Goal: Book appointment/travel/reservation

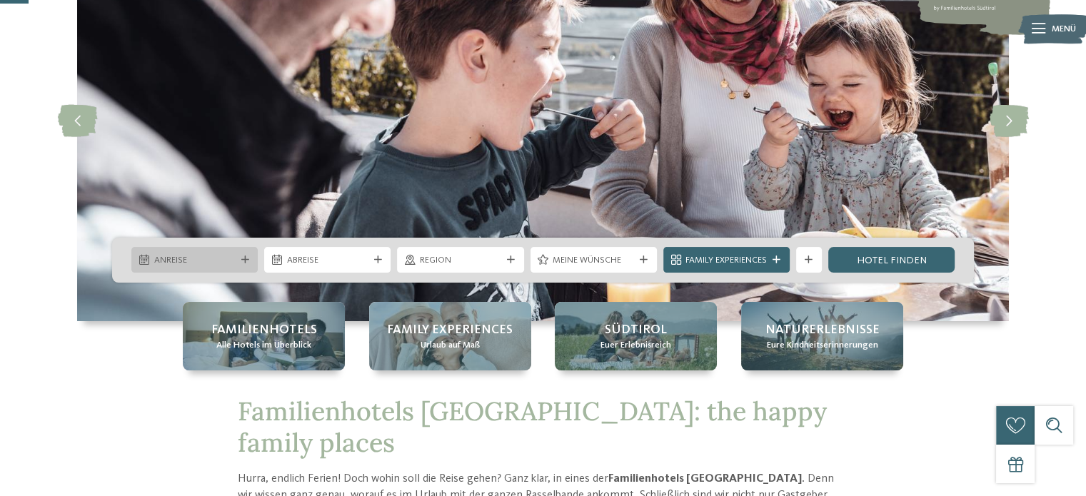
click at [249, 259] on icon at bounding box center [245, 260] width 8 height 8
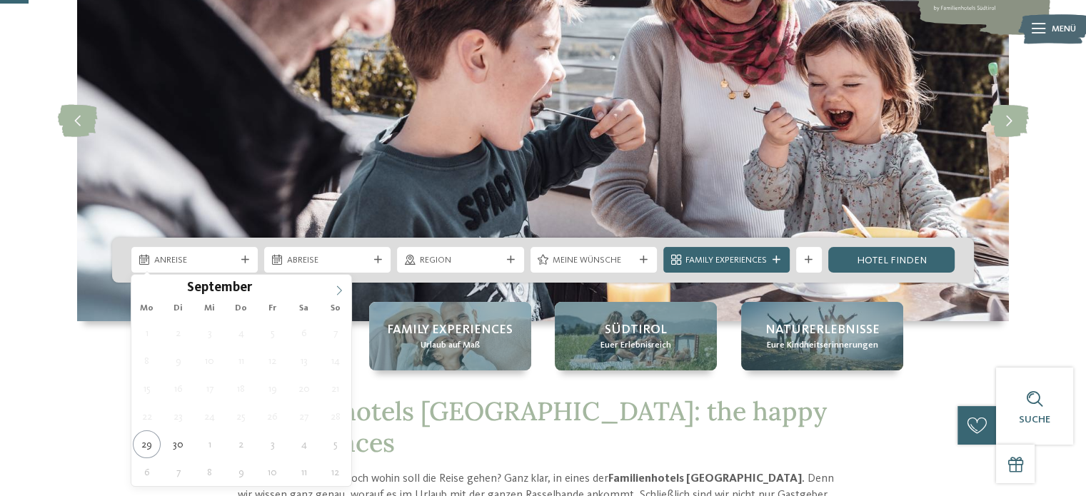
click at [341, 288] on icon at bounding box center [339, 291] width 10 height 10
type div "[DATE]"
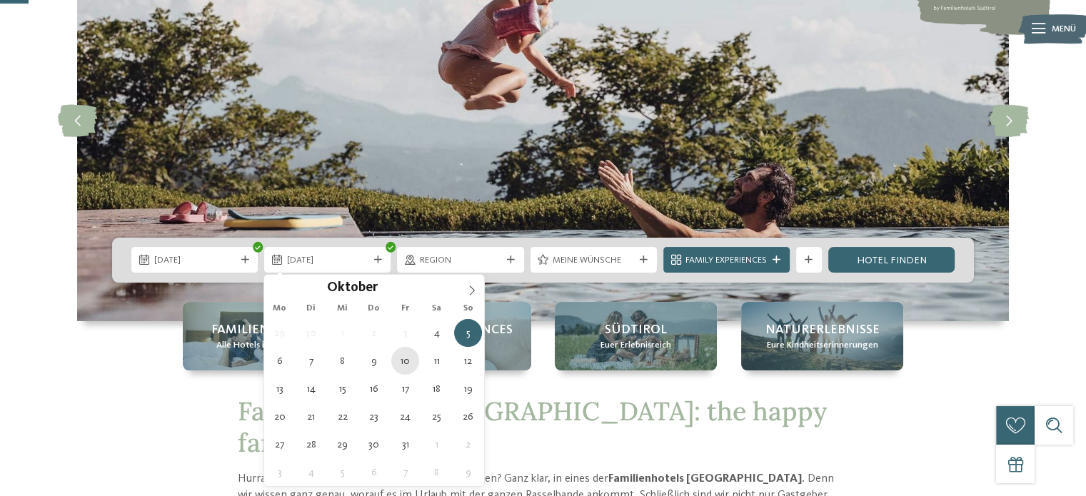
type div "[DATE]"
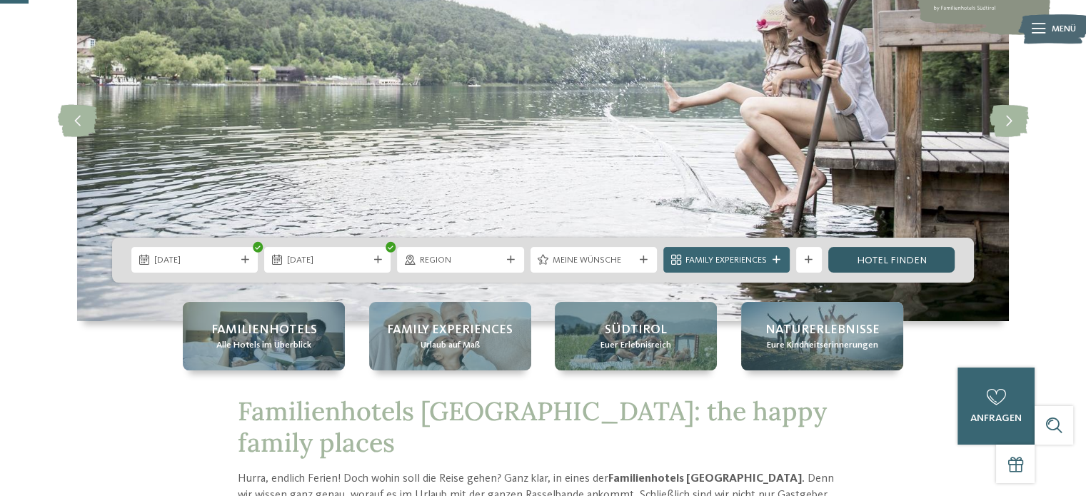
click at [881, 260] on link "Hotel finden" at bounding box center [891, 260] width 126 height 26
